Goal: Task Accomplishment & Management: Use online tool/utility

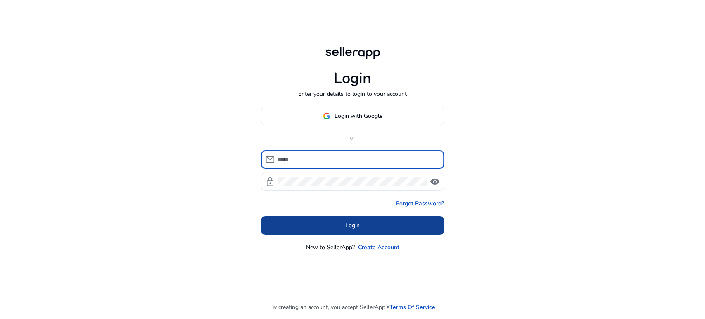
type input "**********"
click at [356, 227] on span "Login" at bounding box center [352, 225] width 14 height 9
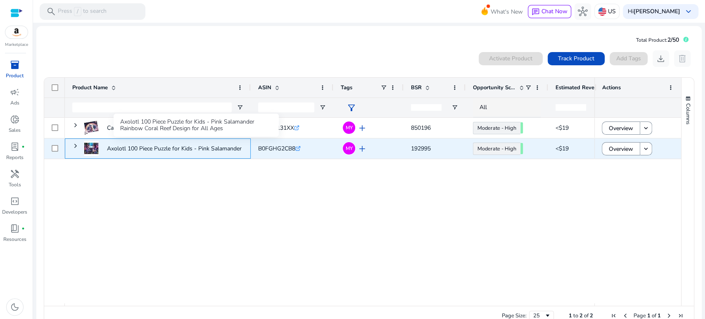
click at [196, 148] on p "Axolotl 100 Piece Puzzle for Kids - Pink Salamander Rainbow Coral..." at bounding box center [196, 148] width 178 height 17
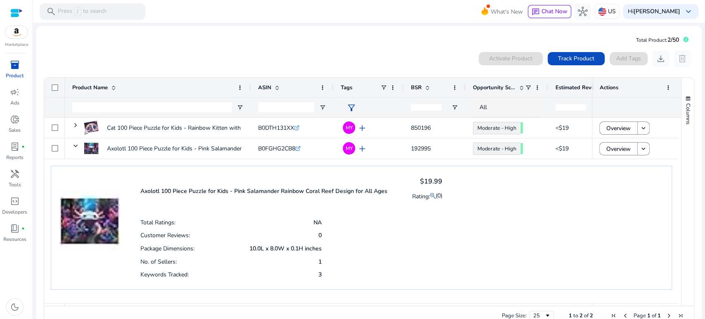
click at [290, 196] on div "Axolotl 100 Piece Puzzle for Kids - Pink Salamander Rainbow Coral Reef Design f…" at bounding box center [291, 190] width 302 height 33
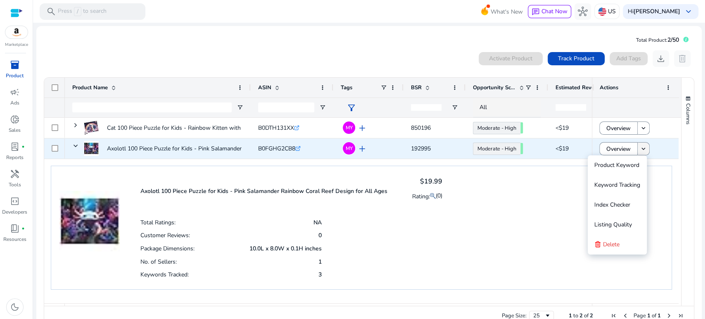
click at [645, 146] on span at bounding box center [643, 149] width 12 height 20
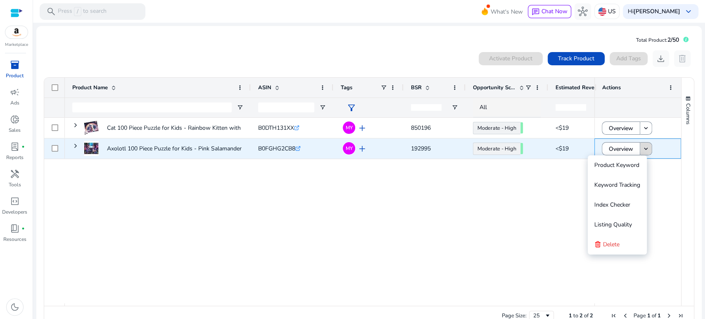
click at [645, 146] on mat-icon "keyboard_arrow_down" at bounding box center [645, 148] width 7 height 7
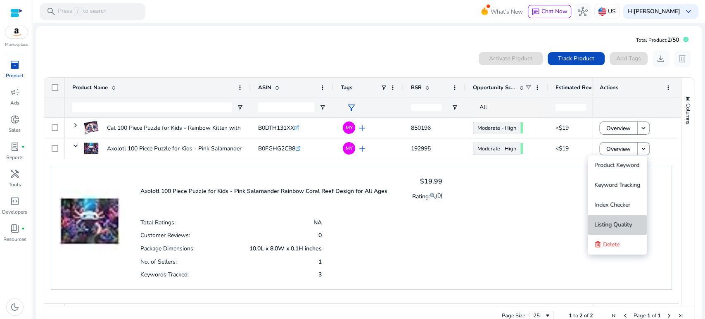
click at [603, 223] on span "Listing Quality" at bounding box center [613, 224] width 38 height 8
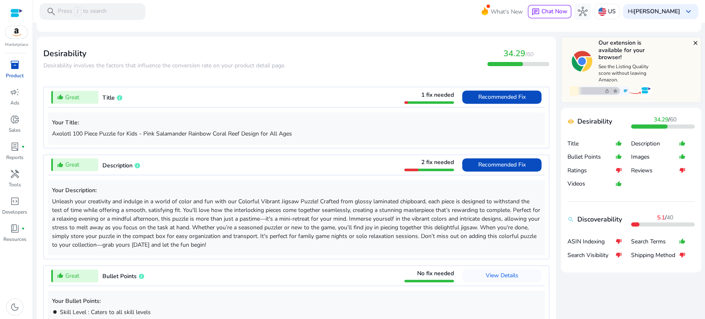
scroll to position [275, 0]
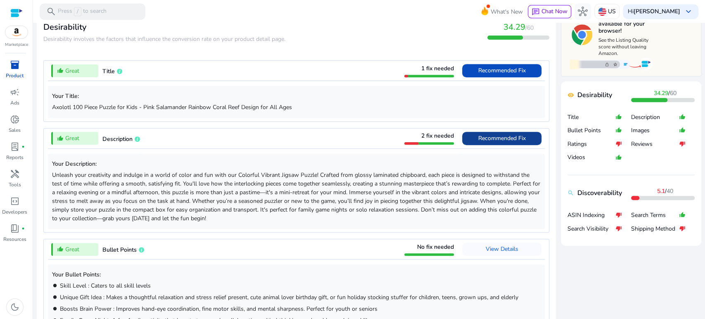
click at [501, 135] on span "Recommended Fix" at bounding box center [501, 138] width 47 height 8
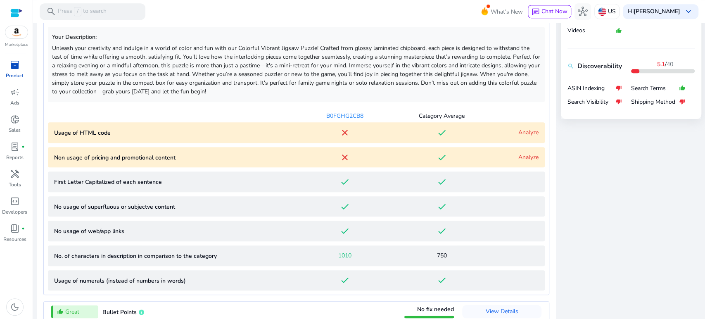
scroll to position [402, 0]
click at [504, 129] on div "Analyze" at bounding box center [514, 131] width 48 height 9
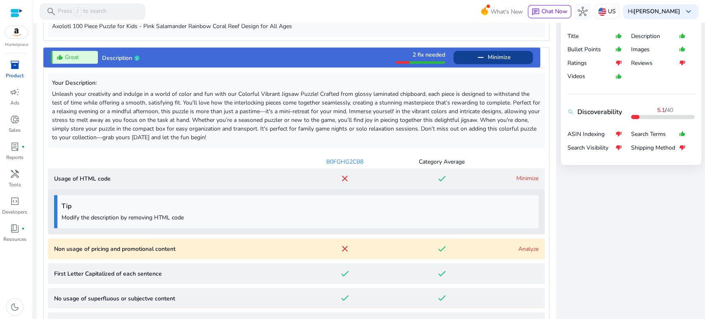
scroll to position [340, 0]
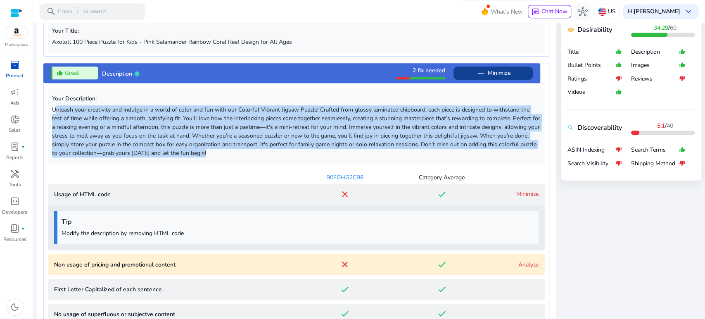
drag, startPoint x: 228, startPoint y: 151, endPoint x: 40, endPoint y: 108, distance: 193.5
copy p "Unleash your creativity and indulge in a world of color and fun with our Colorf…"
click at [251, 156] on p at bounding box center [296, 131] width 488 height 52
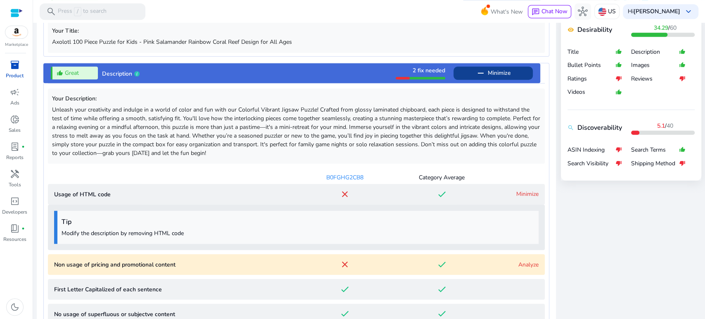
click at [518, 191] on link "Minimize" at bounding box center [527, 194] width 22 height 8
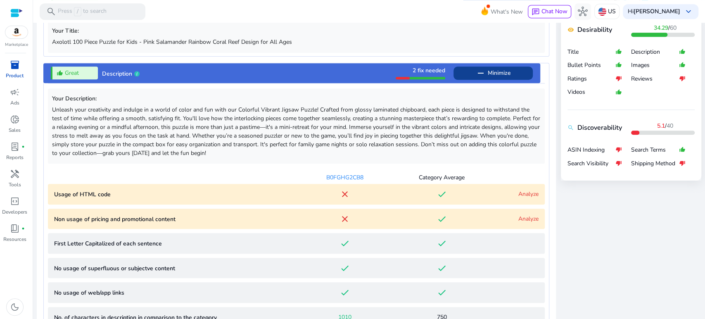
click at [518, 191] on link "Analyze" at bounding box center [528, 194] width 20 height 8
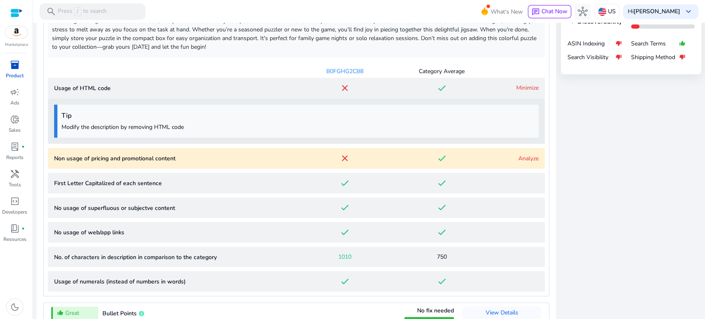
scroll to position [432, 0]
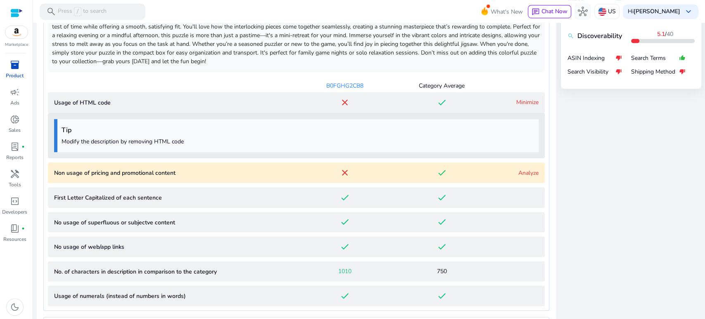
click at [518, 173] on link "Analyze" at bounding box center [528, 173] width 20 height 8
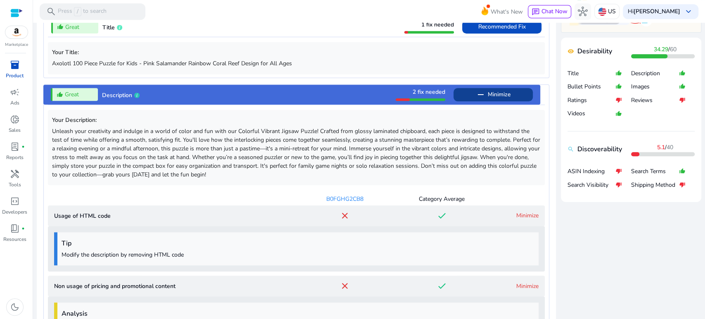
scroll to position [273, 0]
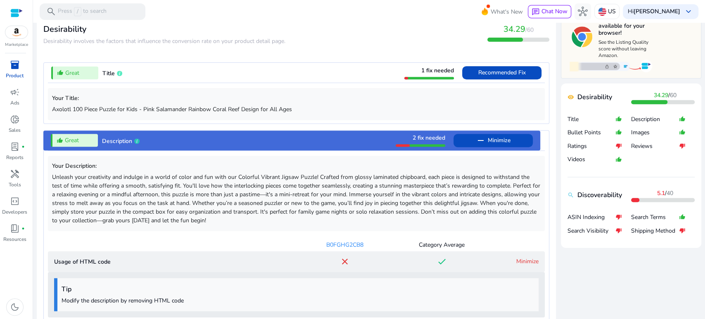
click at [616, 217] on mat-icon "thumb_down_alt" at bounding box center [618, 217] width 7 height 14
click at [608, 233] on p "Search Visibility" at bounding box center [591, 231] width 48 height 8
click at [589, 229] on p "Search Visibility" at bounding box center [591, 231] width 48 height 8
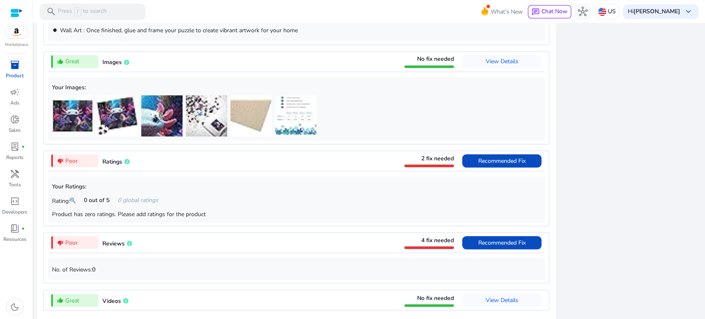
scroll to position [1169, 0]
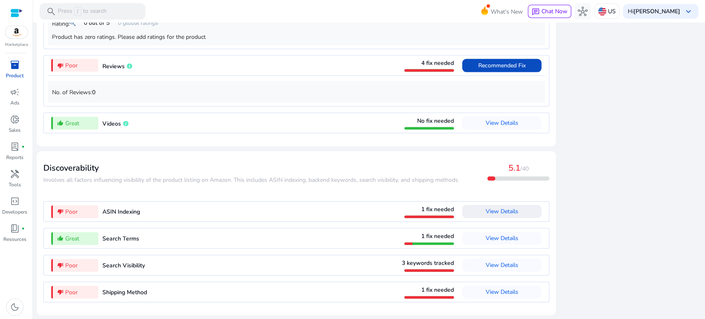
click at [490, 211] on span "View Details" at bounding box center [501, 211] width 33 height 8
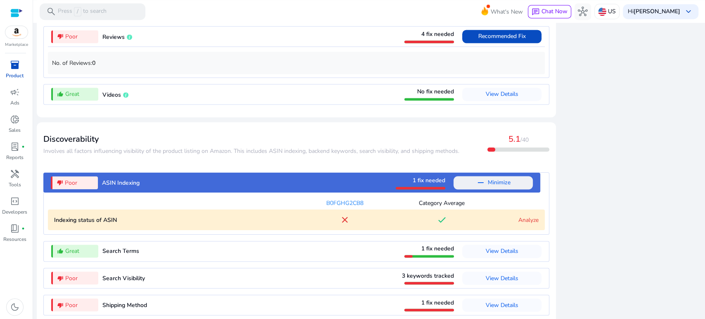
scroll to position [796, 0]
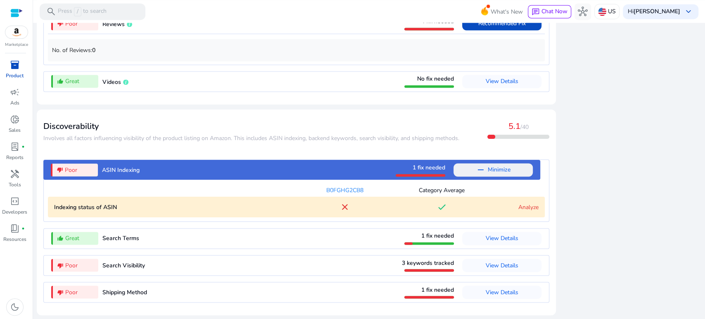
click at [520, 206] on link "Analyze" at bounding box center [528, 207] width 20 height 8
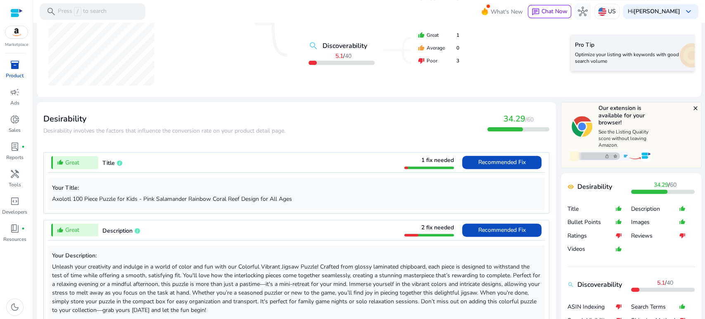
scroll to position [0, 0]
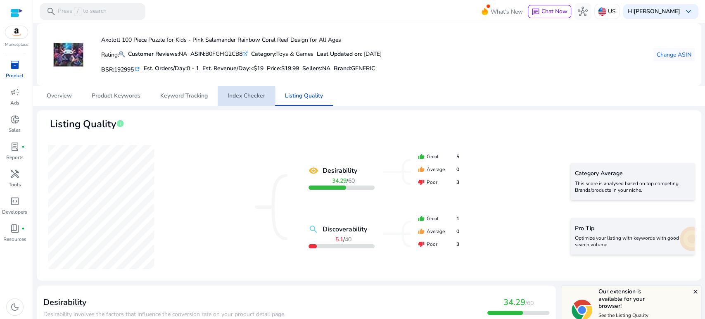
click at [243, 96] on span "Index Checker" at bounding box center [246, 96] width 38 height 6
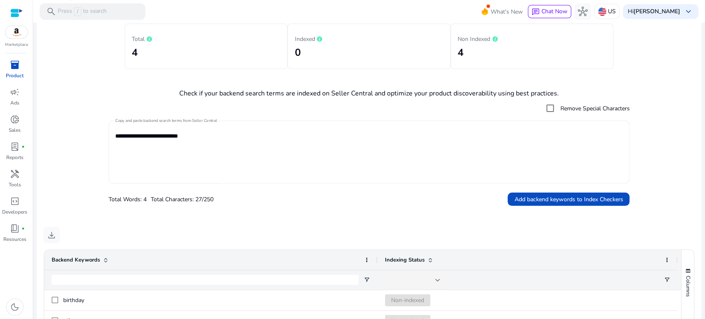
scroll to position [76, 0]
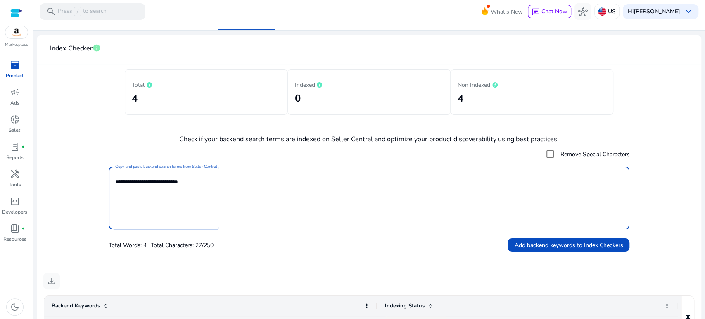
drag, startPoint x: 225, startPoint y: 177, endPoint x: 93, endPoint y: 170, distance: 132.3
click at [93, 170] on form "**********" at bounding box center [368, 199] width 651 height 106
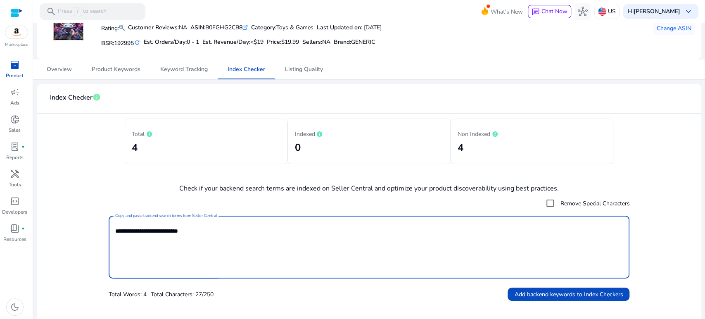
scroll to position [0, 0]
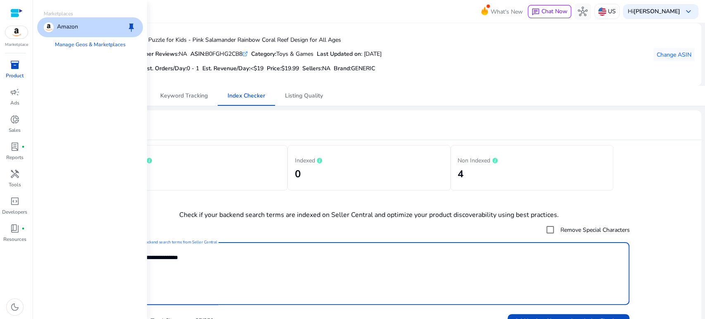
click at [59, 29] on p "Amazon" at bounding box center [67, 27] width 21 height 10
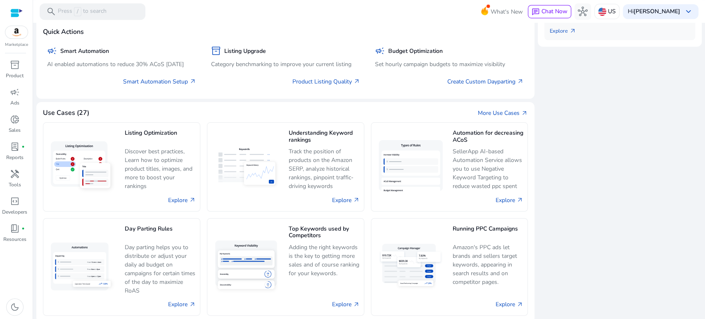
scroll to position [382, 0]
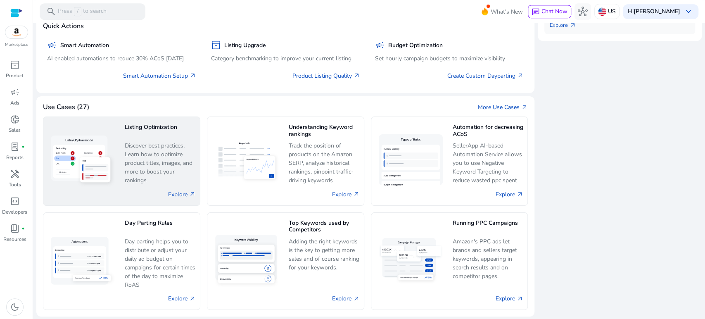
click at [137, 158] on p "Discover best practices, Learn how to optimize product titles, images, and more…" at bounding box center [160, 162] width 71 height 43
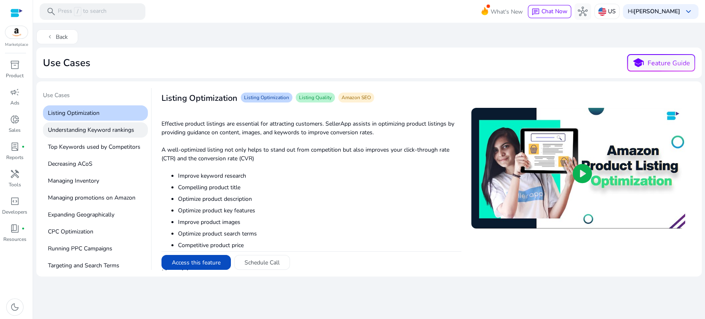
click at [81, 134] on p "Understanding Keyword rankings" at bounding box center [95, 129] width 105 height 15
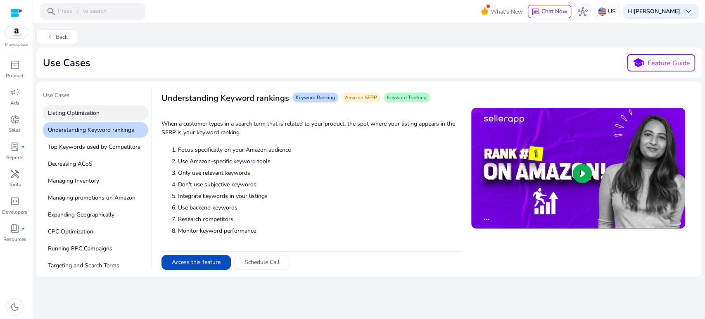
click at [80, 115] on p "Listing Optimization" at bounding box center [95, 112] width 105 height 15
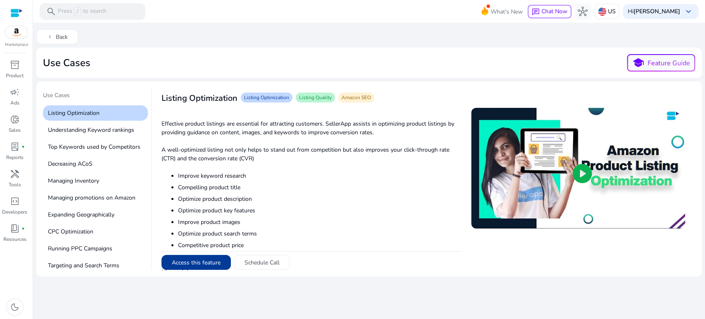
click at [185, 259] on button "Access this feature" at bounding box center [195, 262] width 69 height 15
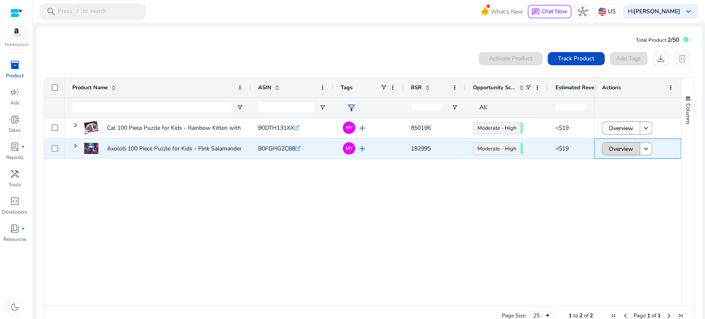
click at [610, 150] on span "Overview" at bounding box center [620, 148] width 24 height 17
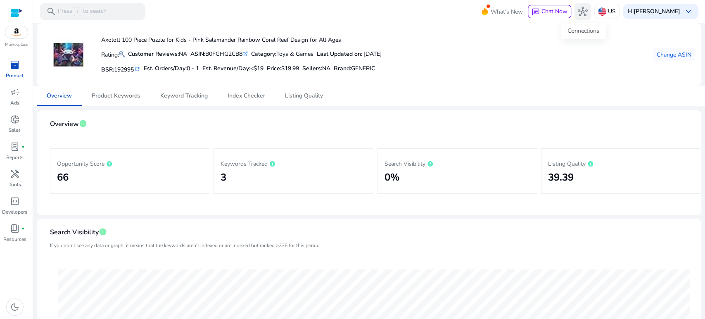
click at [581, 12] on span "hub" at bounding box center [582, 12] width 10 height 10
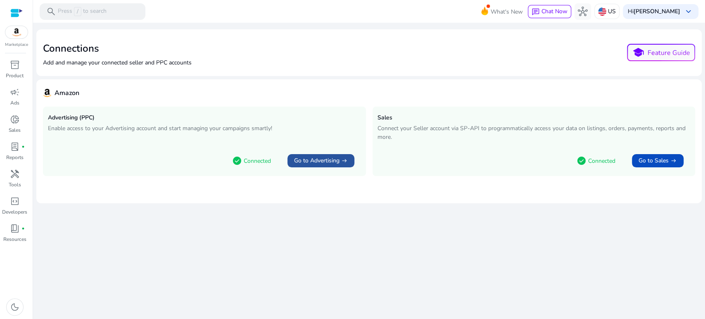
click at [310, 163] on span "Go to Advertising" at bounding box center [316, 160] width 45 height 8
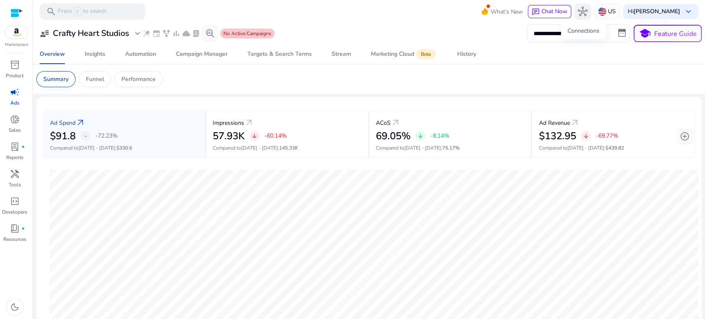
click at [583, 8] on span "hub" at bounding box center [582, 12] width 10 height 10
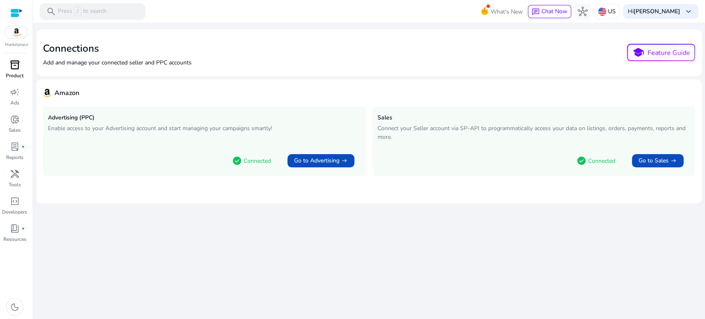
click at [9, 75] on p "Product" at bounding box center [15, 75] width 18 height 7
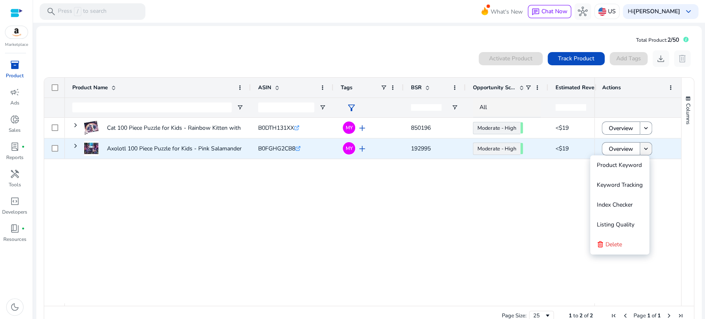
click at [644, 145] on mat-icon "keyboard_arrow_down" at bounding box center [645, 148] width 7 height 7
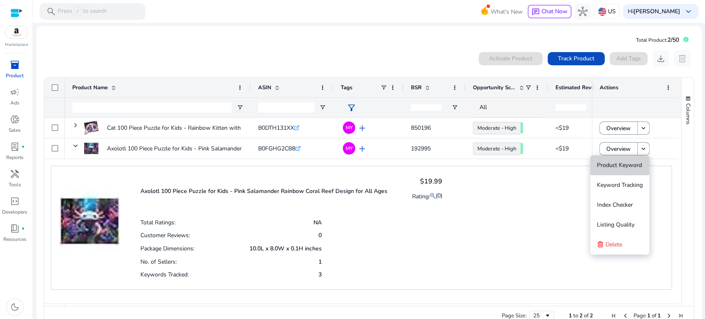
click at [601, 164] on span "Product Keyword" at bounding box center [618, 165] width 45 height 8
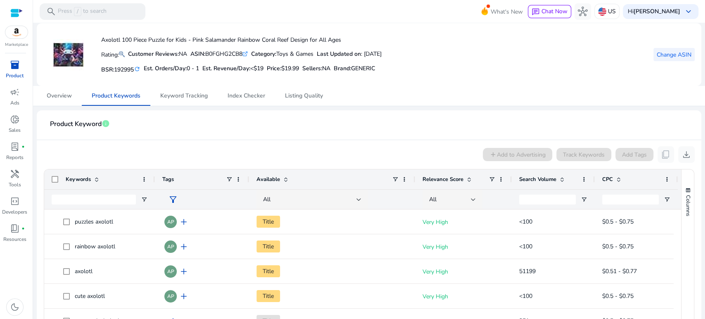
click at [660, 52] on span "Change ASIN" at bounding box center [673, 54] width 35 height 9
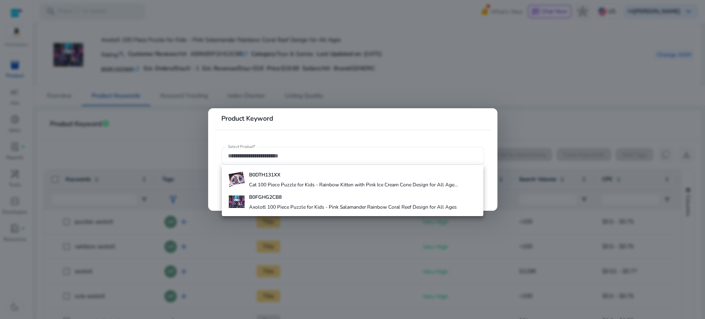
click at [378, 88] on div at bounding box center [352, 159] width 705 height 319
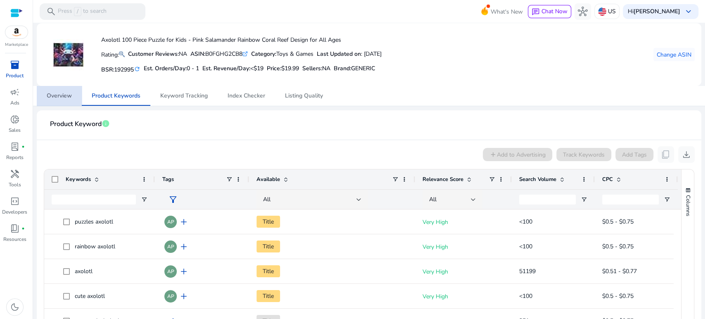
click at [62, 94] on span "Overview" at bounding box center [59, 96] width 25 height 6
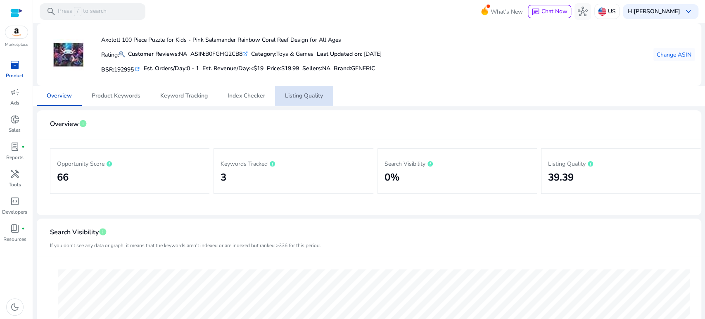
click at [305, 98] on span "Listing Quality" at bounding box center [304, 96] width 38 height 6
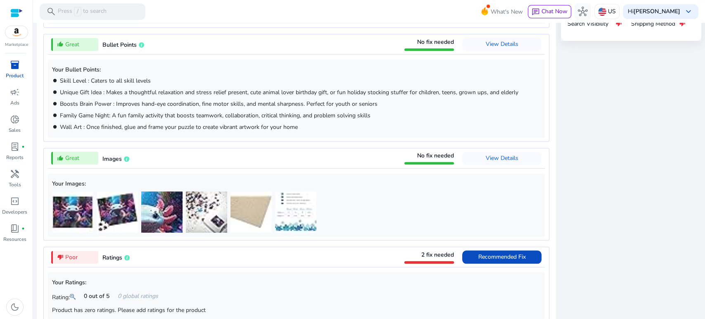
scroll to position [321, 0]
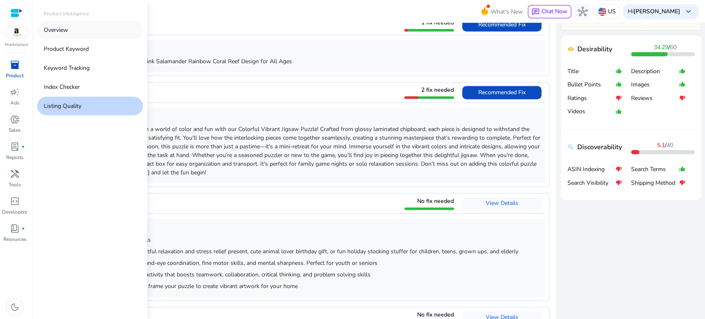
click at [72, 31] on link "Overview" at bounding box center [90, 30] width 106 height 19
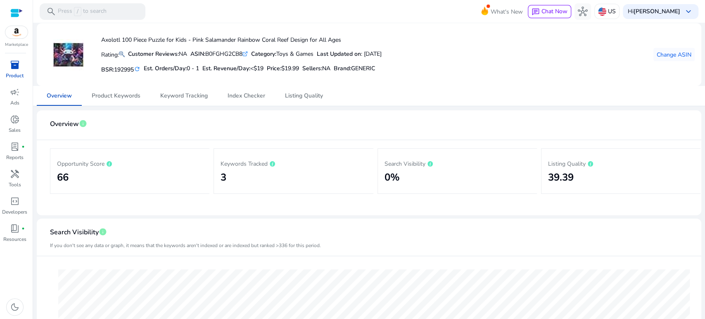
click at [19, 67] on span "inventory_2" at bounding box center [15, 65] width 10 height 10
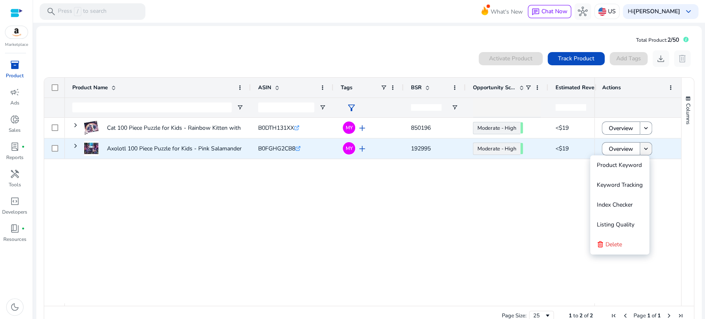
click at [644, 148] on mat-icon "keyboard_arrow_down" at bounding box center [645, 148] width 7 height 7
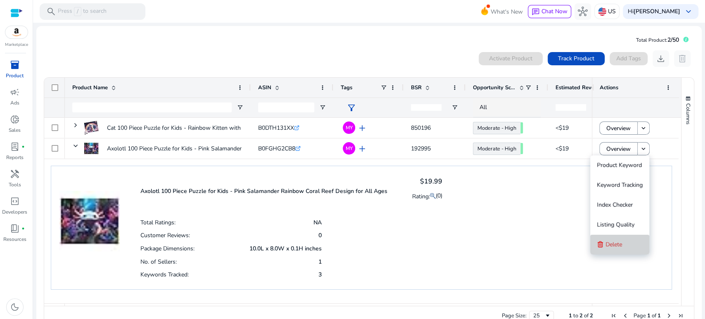
click at [624, 243] on button "Delete" at bounding box center [619, 244] width 59 height 20
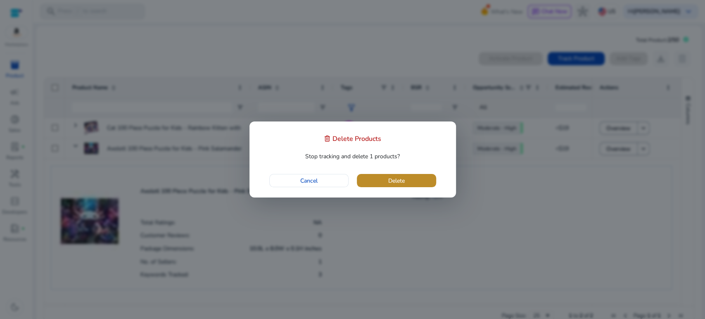
click at [398, 180] on span "Delete" at bounding box center [396, 180] width 17 height 9
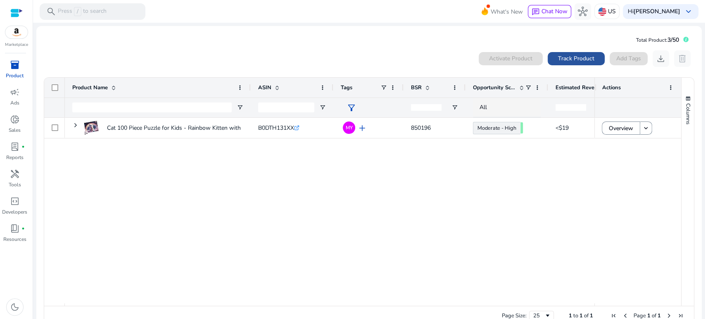
click at [568, 57] on span "Track Product" at bounding box center [576, 58] width 36 height 9
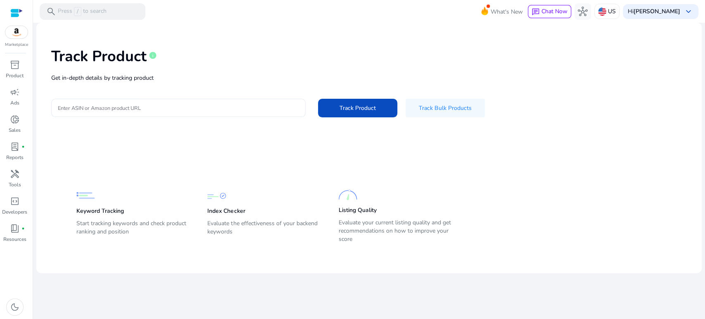
click at [212, 116] on div at bounding box center [178, 108] width 241 height 18
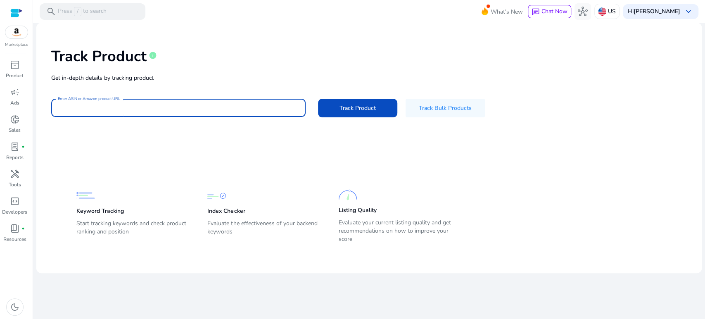
paste input "**********"
type input "**********"
paste input "**********"
type input "**********"
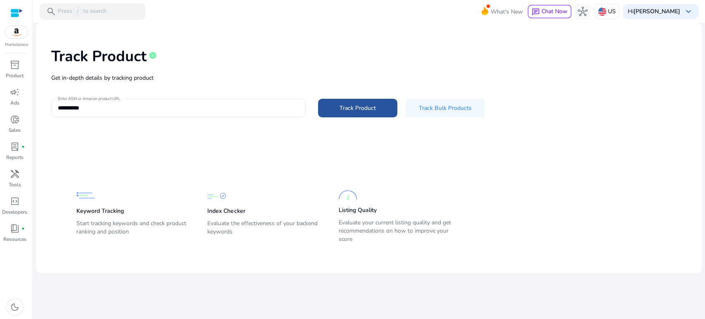
click at [377, 112] on span at bounding box center [357, 108] width 79 height 20
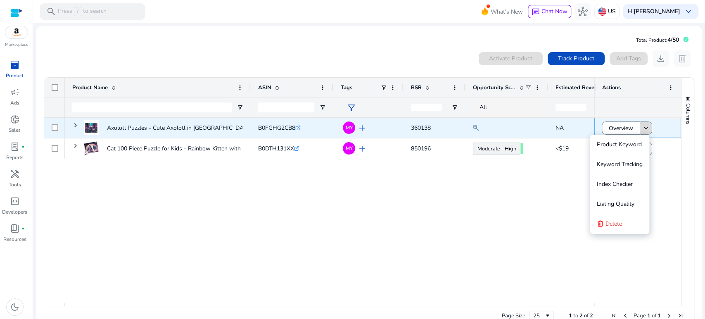
click at [644, 131] on mat-icon "keyboard_arrow_down" at bounding box center [645, 127] width 7 height 7
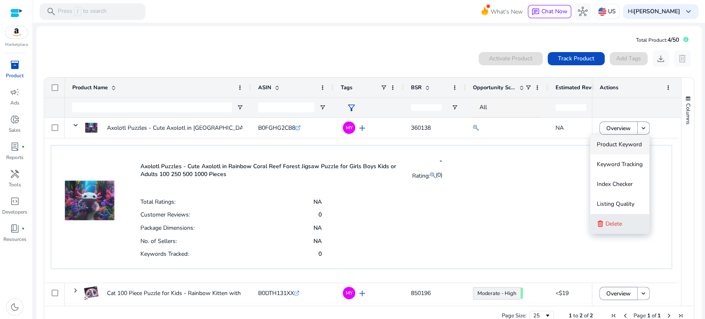
click at [618, 222] on span "Delete" at bounding box center [613, 224] width 17 height 8
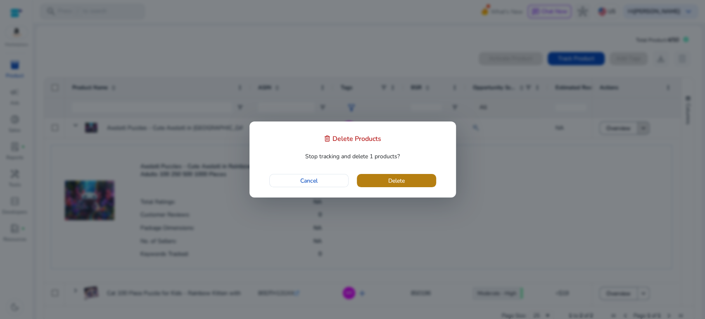
click at [414, 178] on span "button" at bounding box center [396, 180] width 79 height 20
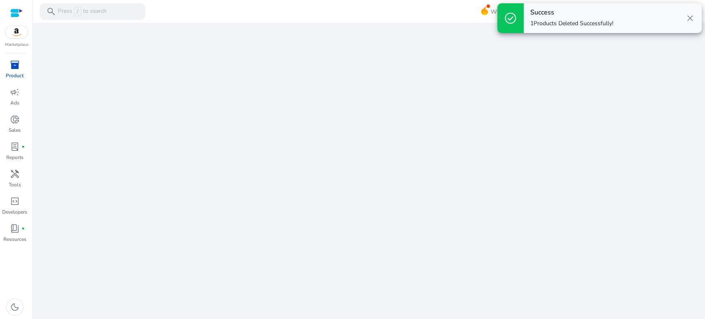
click at [692, 18] on span "close" at bounding box center [690, 18] width 10 height 10
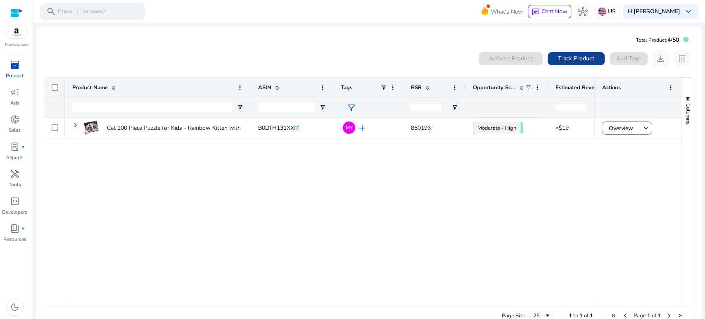
click at [565, 55] on span "Track Product" at bounding box center [576, 58] width 36 height 9
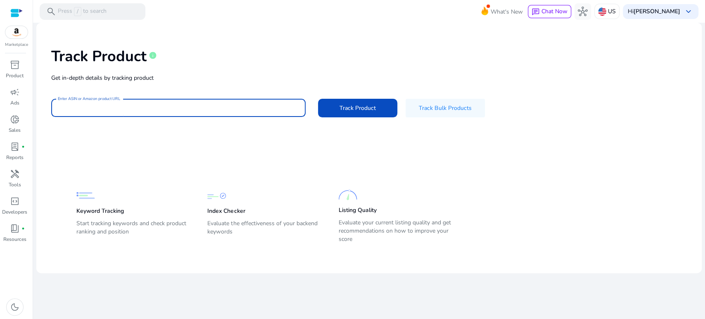
click at [208, 111] on input "Enter ASIN or Amazon product URL" at bounding box center [178, 107] width 241 height 9
paste input "**********"
type input "**********"
click at [353, 106] on span "Track Product" at bounding box center [357, 108] width 36 height 9
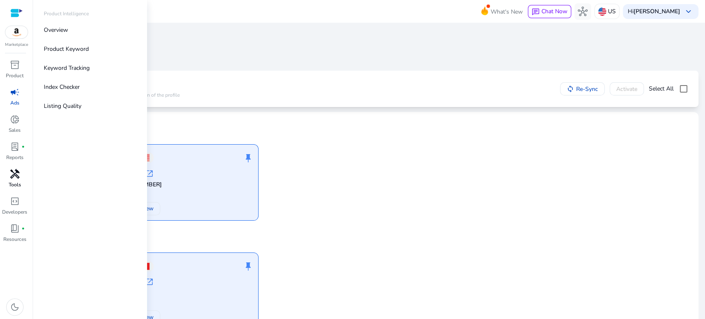
click at [12, 182] on p "Tools" at bounding box center [15, 184] width 12 height 7
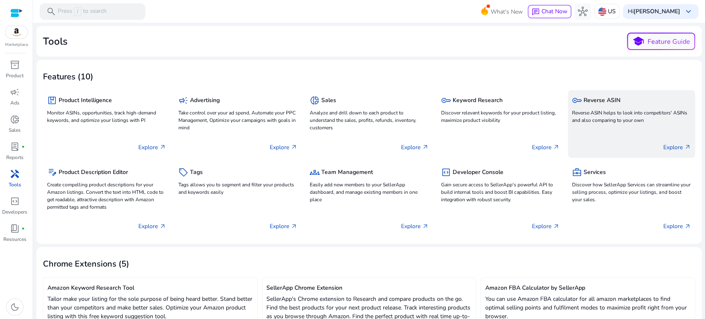
click at [598, 120] on p "Reverse ASIN helps to look into competitors' ASINs and also comparing to your o…" at bounding box center [631, 116] width 119 height 15
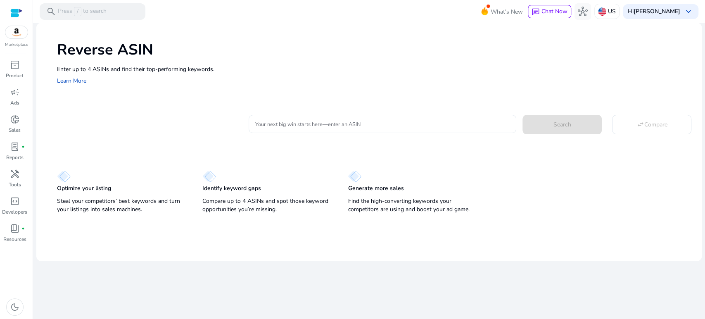
click at [294, 125] on input "Your next big win starts here—enter an ASIN" at bounding box center [382, 123] width 255 height 9
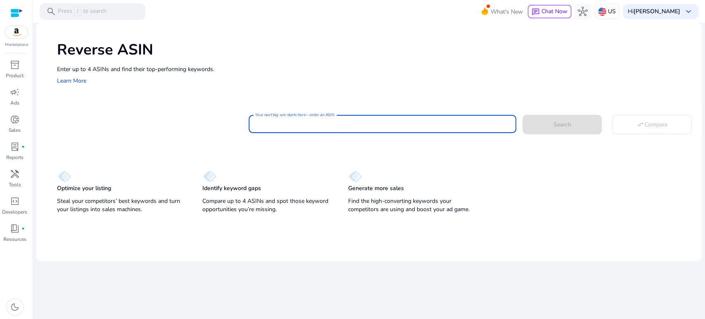
paste input "**********"
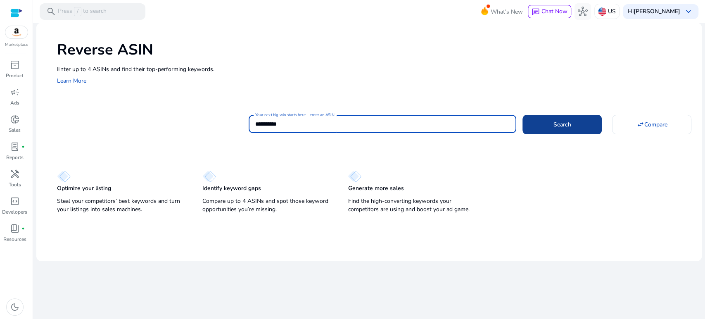
type input "**********"
click at [561, 123] on span "Search" at bounding box center [562, 124] width 18 height 9
